Goal: Task Accomplishment & Management: Use online tool/utility

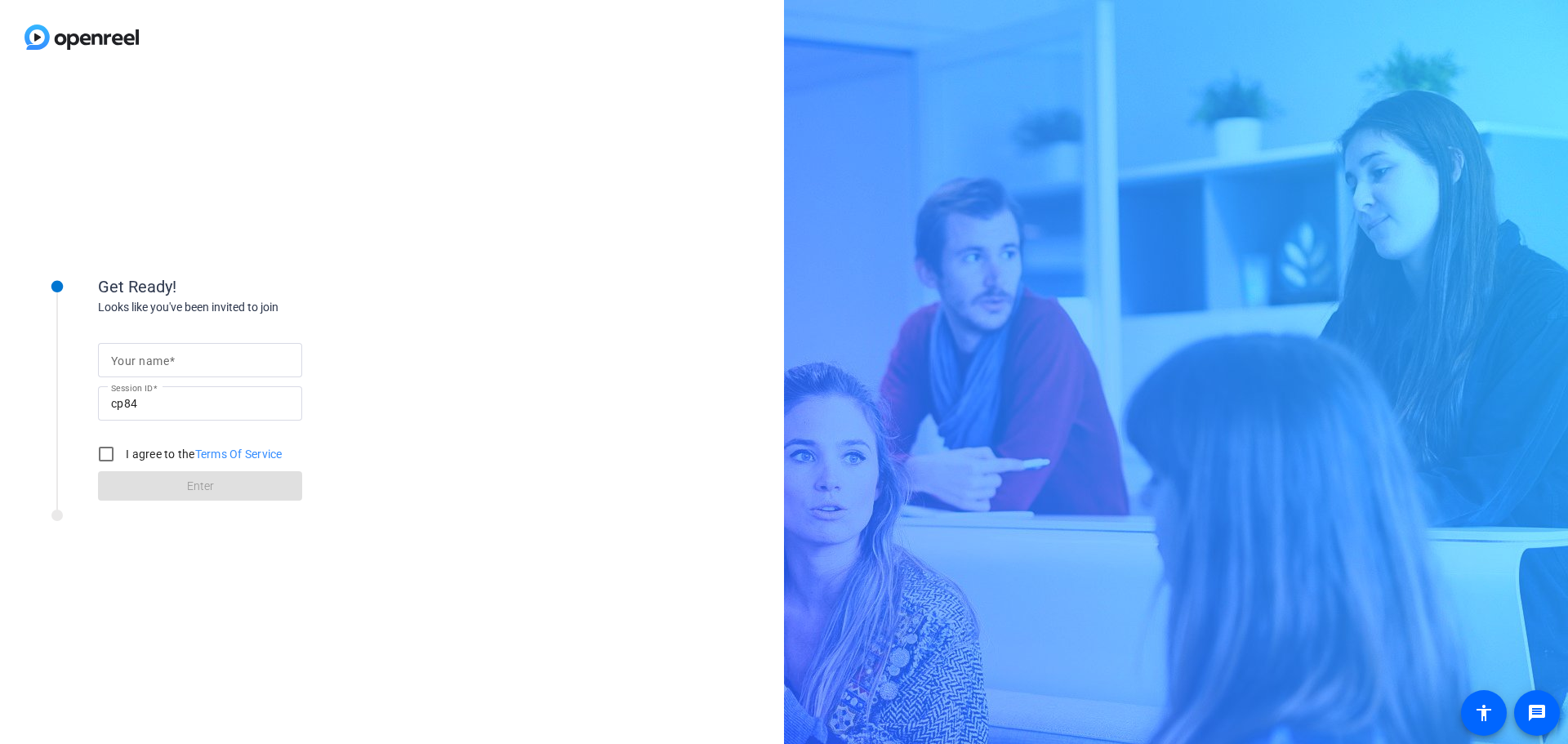
click at [194, 364] on input "Your name" at bounding box center [200, 359] width 178 height 19
type input "[PERSON_NAME]"
click at [219, 482] on form "Your name [PERSON_NAME] Session ID cp84 I agree to the Terms Of Service Enter" at bounding box center [200, 416] width 204 height 166
drag, startPoint x: 110, startPoint y: 451, endPoint x: 118, endPoint y: 457, distance: 10.0
click at [109, 451] on input "I agree to the Terms Of Service" at bounding box center [105, 453] width 33 height 33
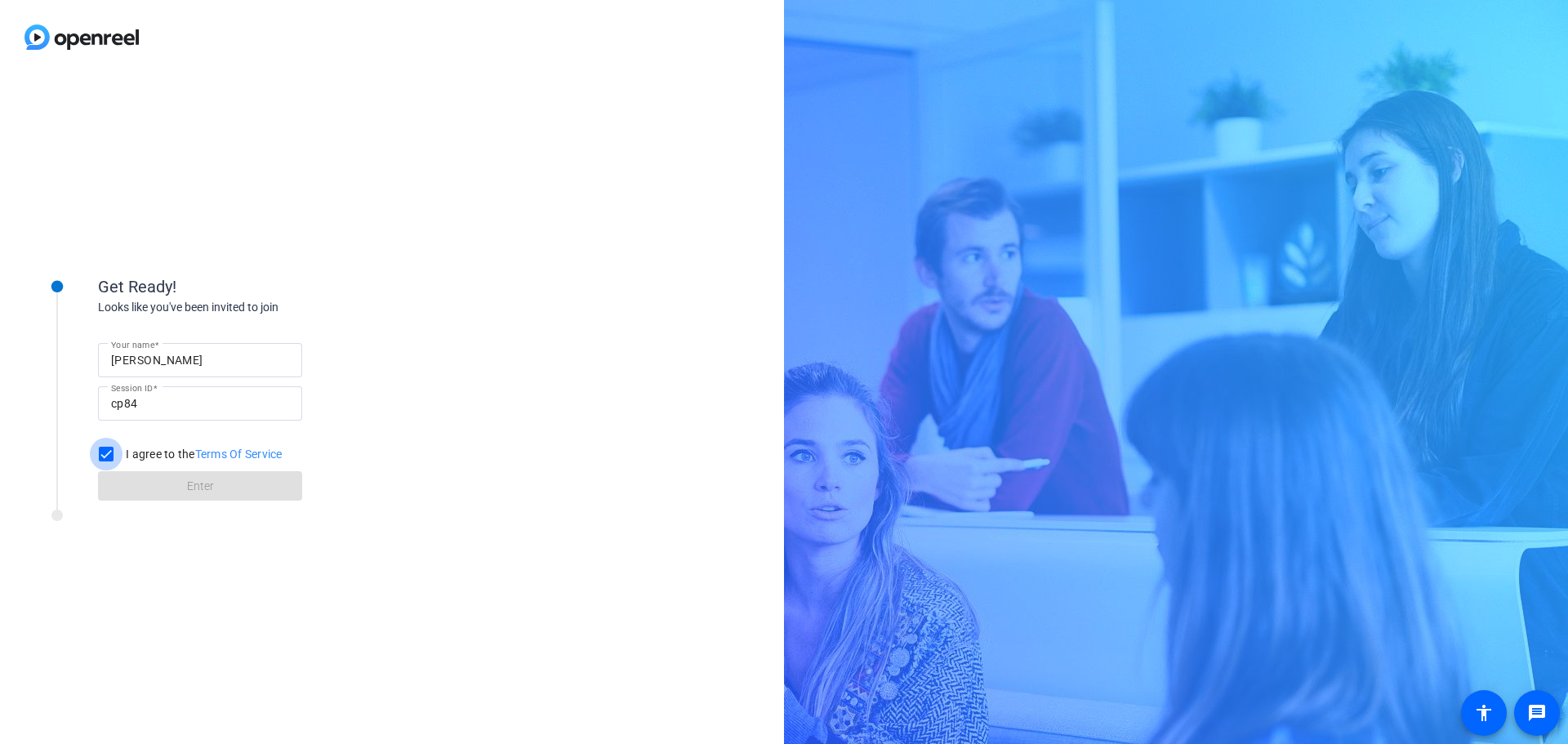
checkbox input "true"
click at [152, 482] on span at bounding box center [200, 486] width 204 height 39
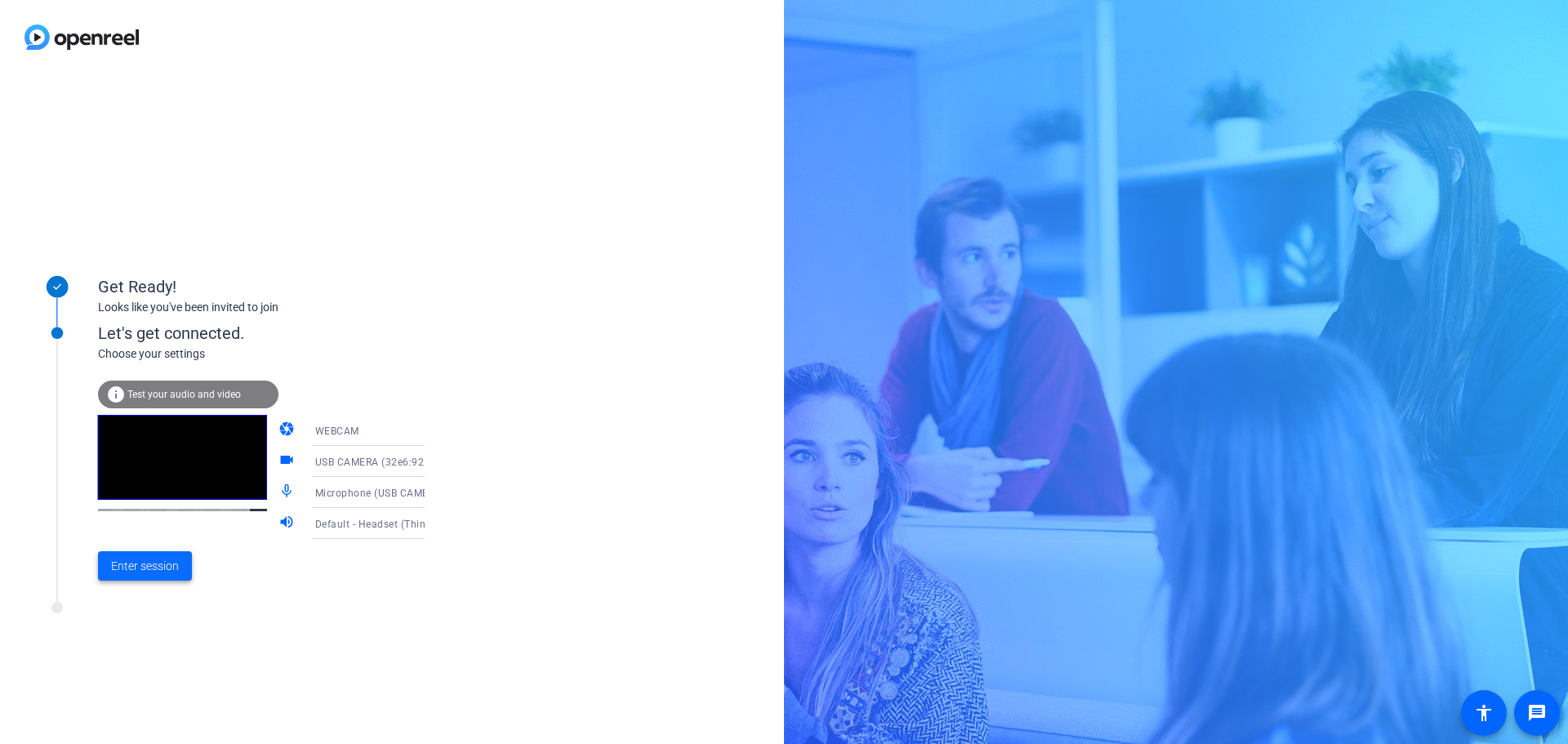
click at [155, 558] on span "Enter session" at bounding box center [145, 566] width 68 height 18
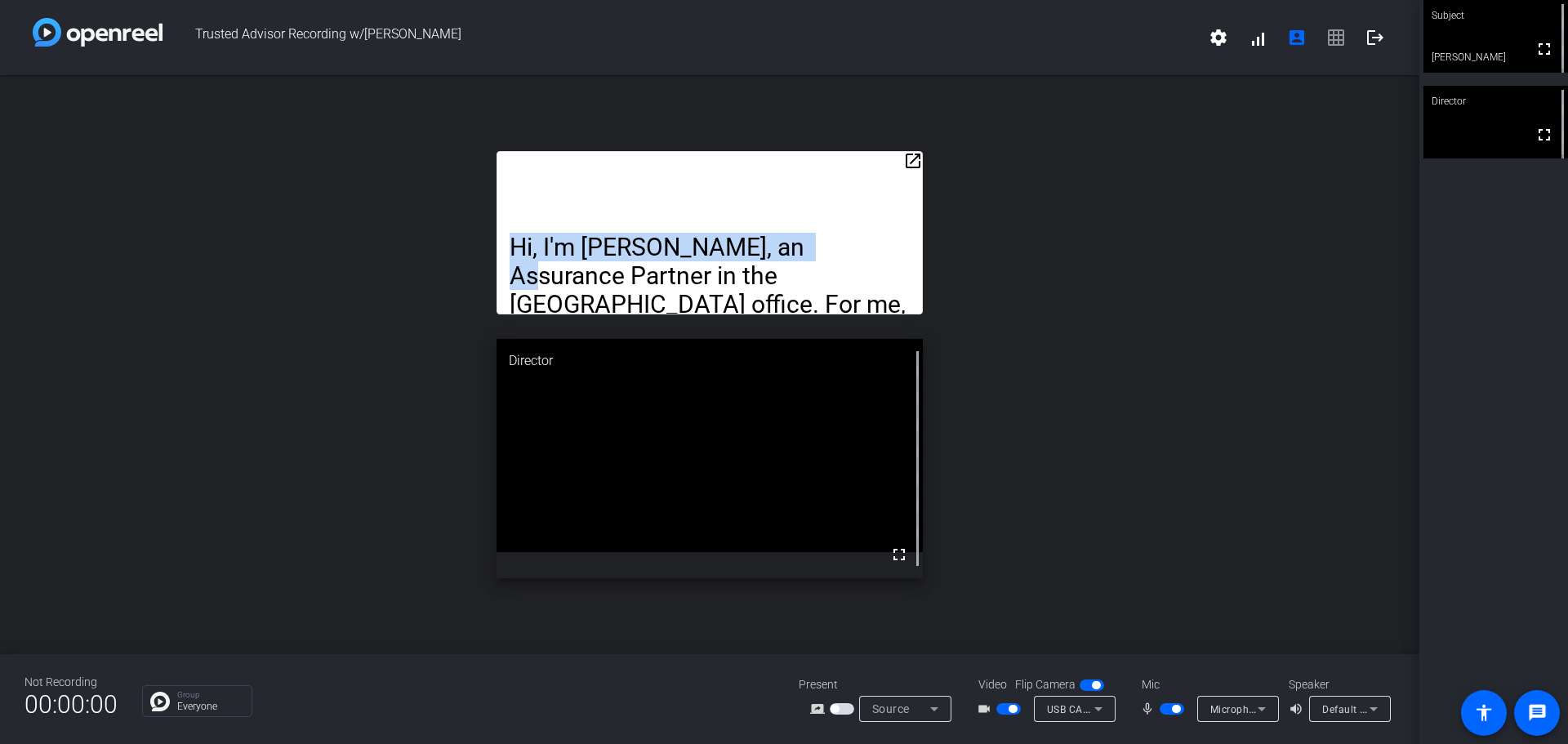
drag, startPoint x: 917, startPoint y: 149, endPoint x: 917, endPoint y: 157, distance: 8.0
click at [917, 154] on div "open_in_new Hi, I'm [PERSON_NAME], an Assurance Partner in the [GEOGRAPHIC_DATA…" at bounding box center [709, 364] width 1419 height 578
click at [917, 159] on mat-icon "open_in_new" at bounding box center [912, 161] width 19 height 19
